Goal: Information Seeking & Learning: Find specific fact

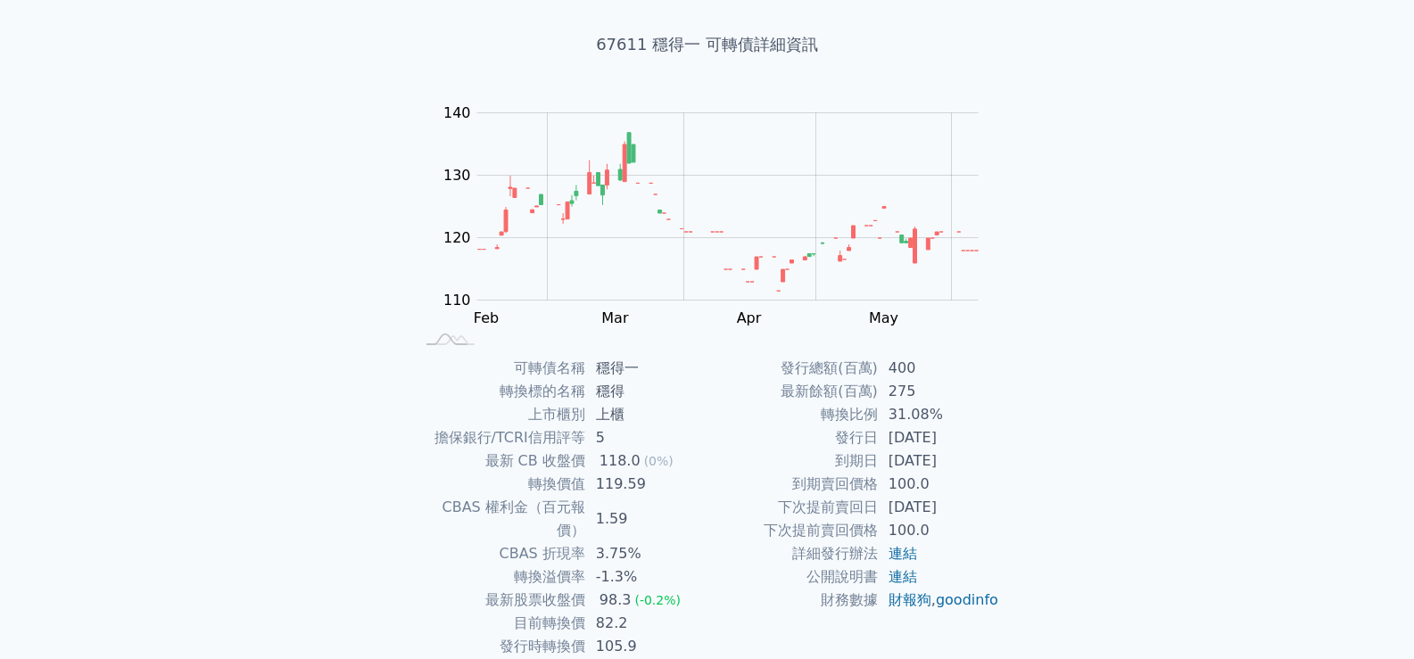
scroll to position [167, 0]
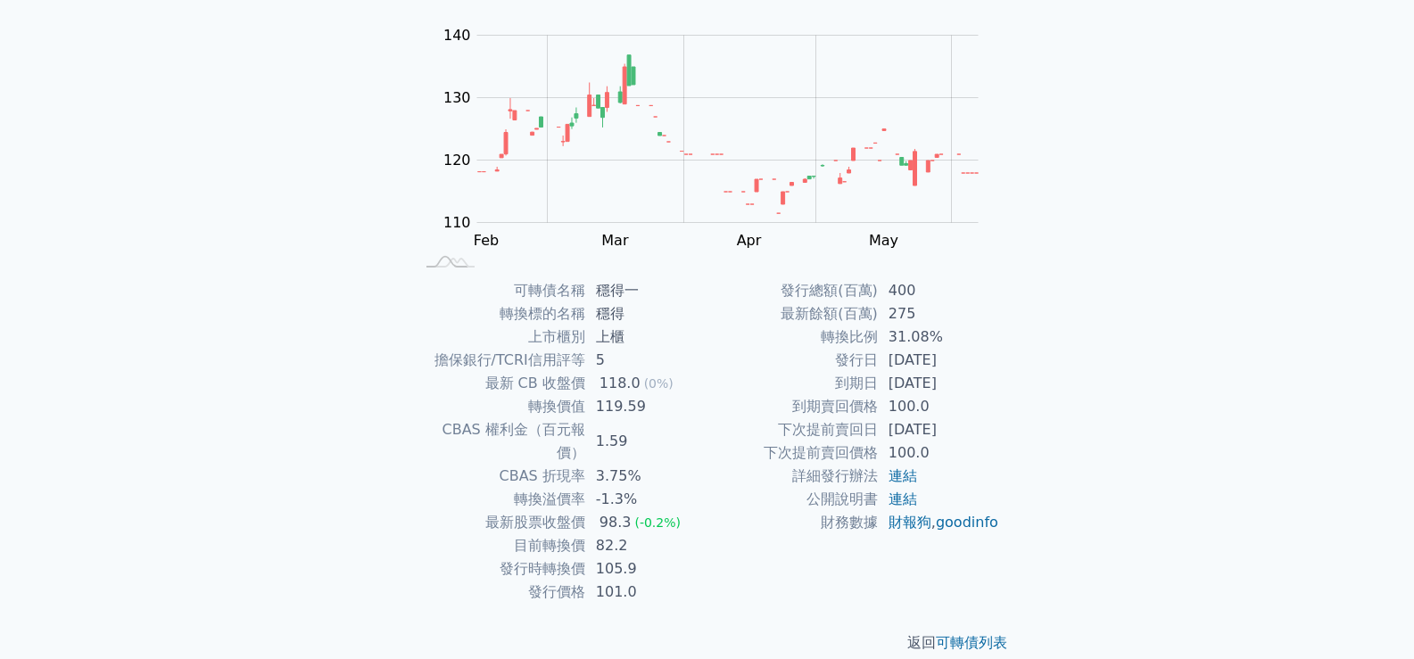
drag, startPoint x: 976, startPoint y: 382, endPoint x: 887, endPoint y: 391, distance: 89.7
click at [887, 391] on td "[DATE]" at bounding box center [939, 383] width 122 height 23
drag, startPoint x: 643, startPoint y: 402, endPoint x: 595, endPoint y: 409, distance: 48.6
click at [595, 409] on td "119.59" at bounding box center [646, 406] width 122 height 23
drag, startPoint x: 888, startPoint y: 383, endPoint x: 967, endPoint y: 382, distance: 79.4
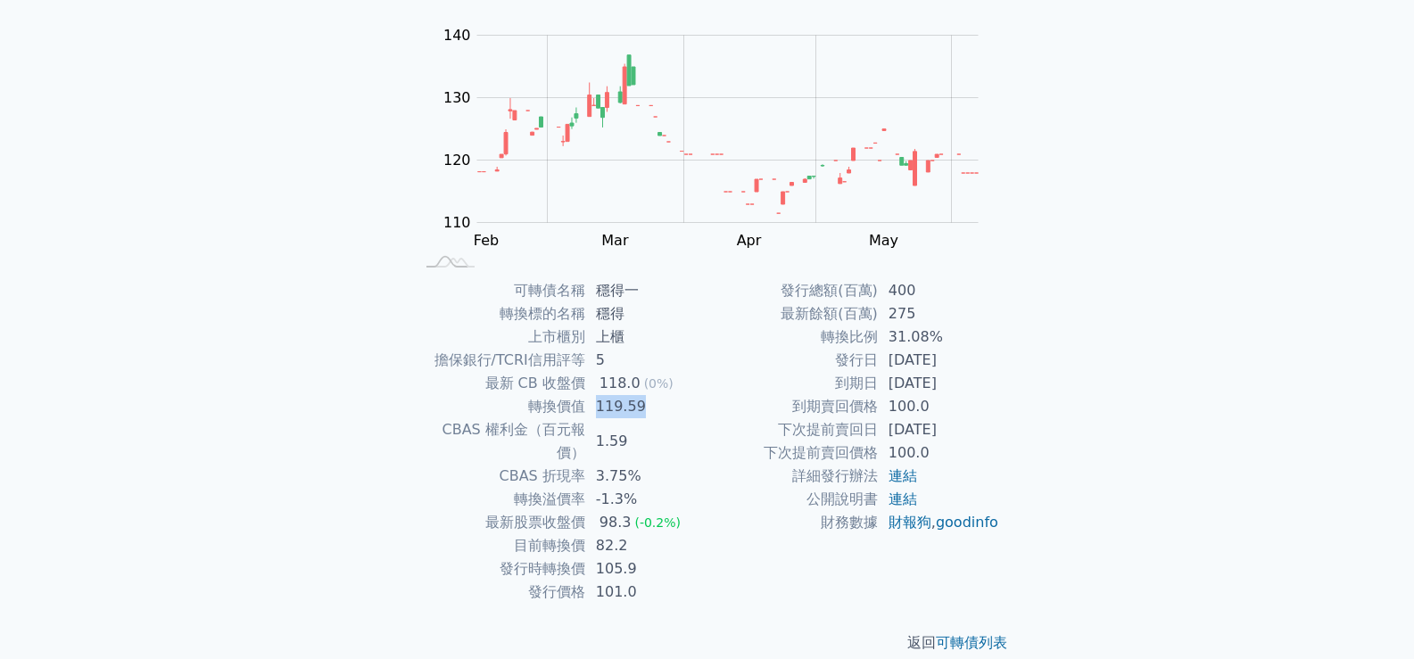
click at [967, 382] on td "[DATE]" at bounding box center [939, 383] width 122 height 23
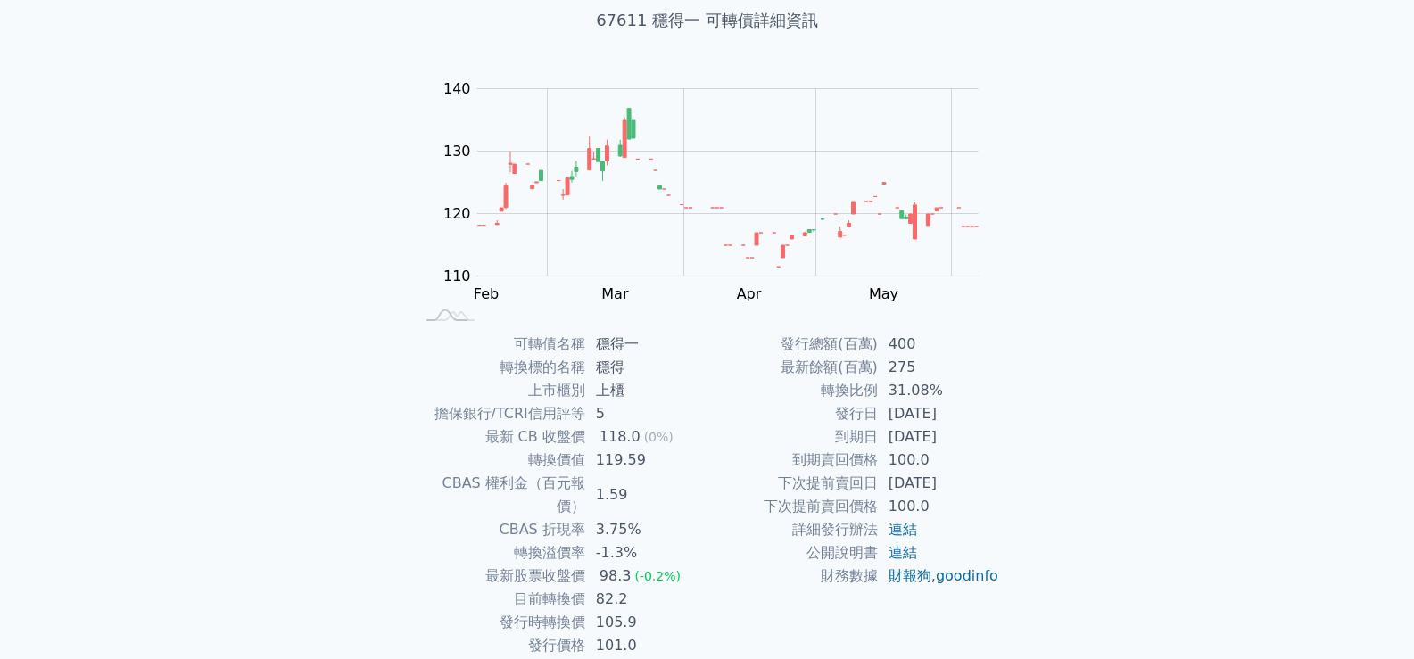
scroll to position [167, 0]
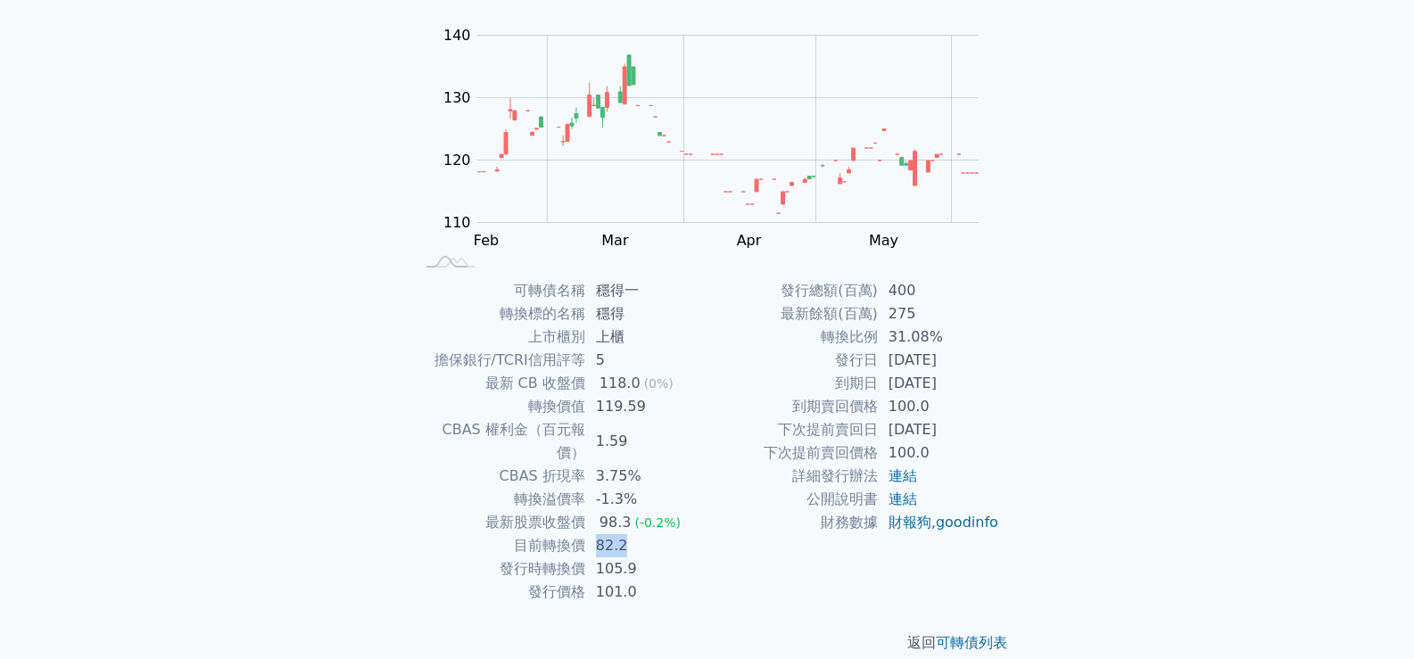
drag, startPoint x: 635, startPoint y: 524, endPoint x: 597, endPoint y: 530, distance: 38.9
click at [597, 535] on td "82.2" at bounding box center [646, 546] width 122 height 23
